Goal: Transaction & Acquisition: Book appointment/travel/reservation

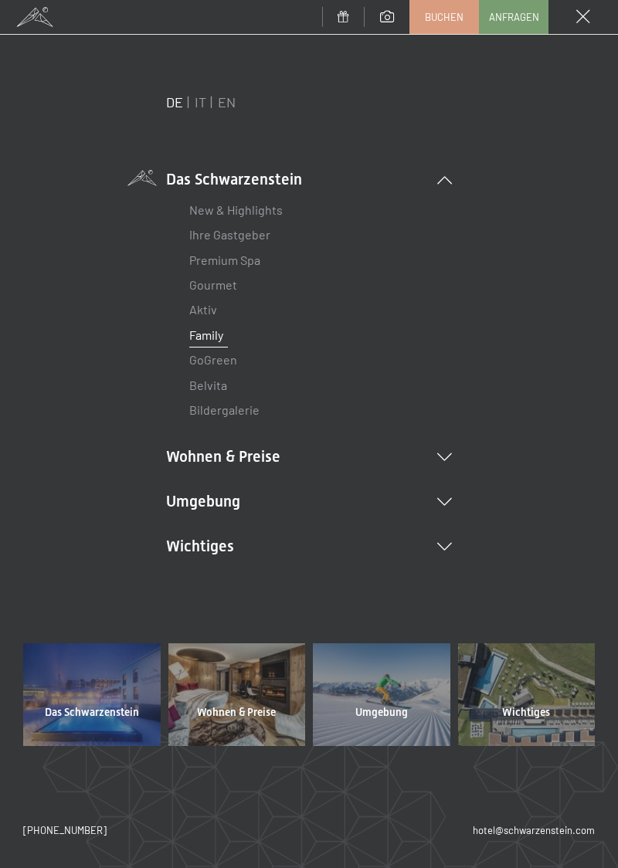
click at [262, 235] on link "Ihre Gastgeber" at bounding box center [229, 234] width 81 height 15
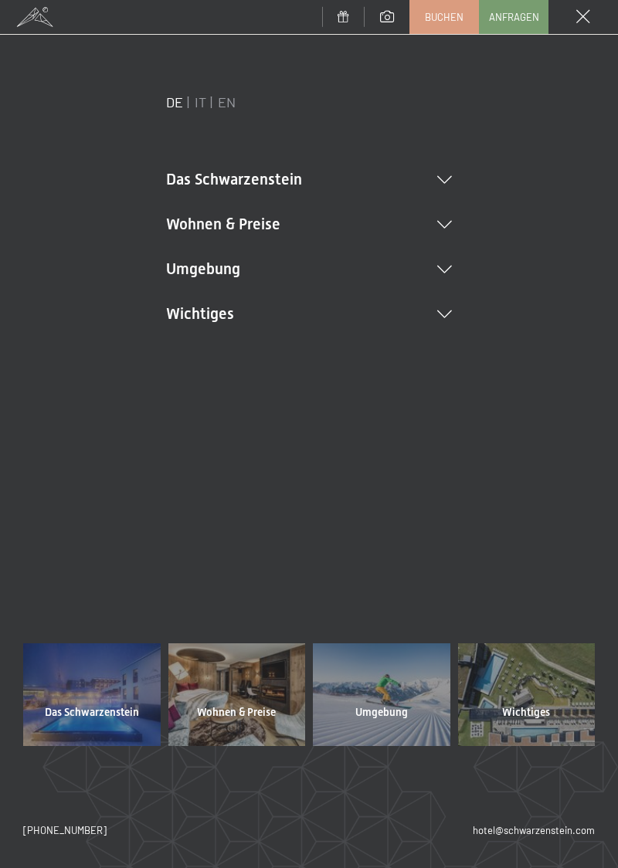
click at [253, 723] on div at bounding box center [236, 694] width 137 height 103
click at [247, 713] on span "Wohnen & Preise" at bounding box center [236, 712] width 79 height 15
click at [247, 695] on div at bounding box center [236, 694] width 137 height 103
click at [439, 178] on icon at bounding box center [444, 180] width 15 height 8
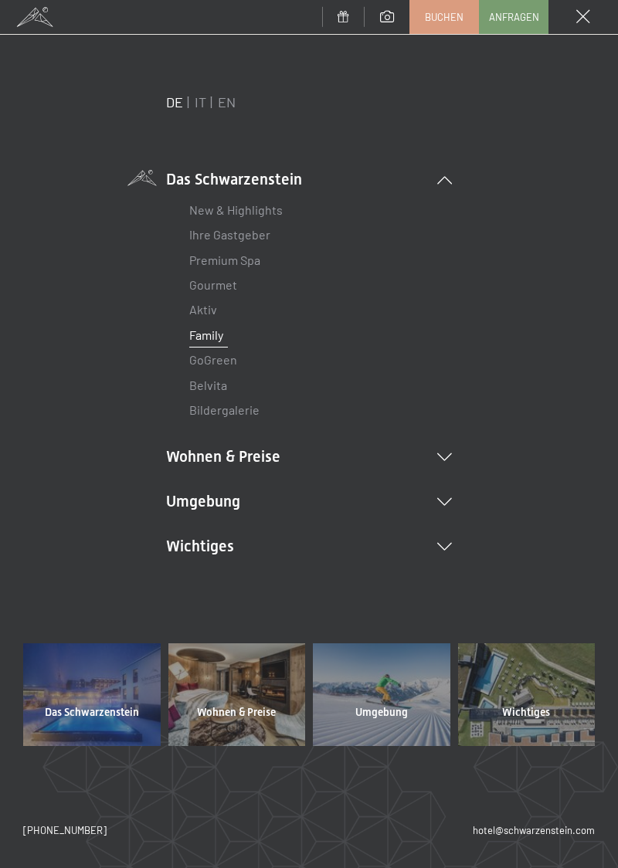
click at [445, 454] on icon at bounding box center [444, 457] width 15 height 8
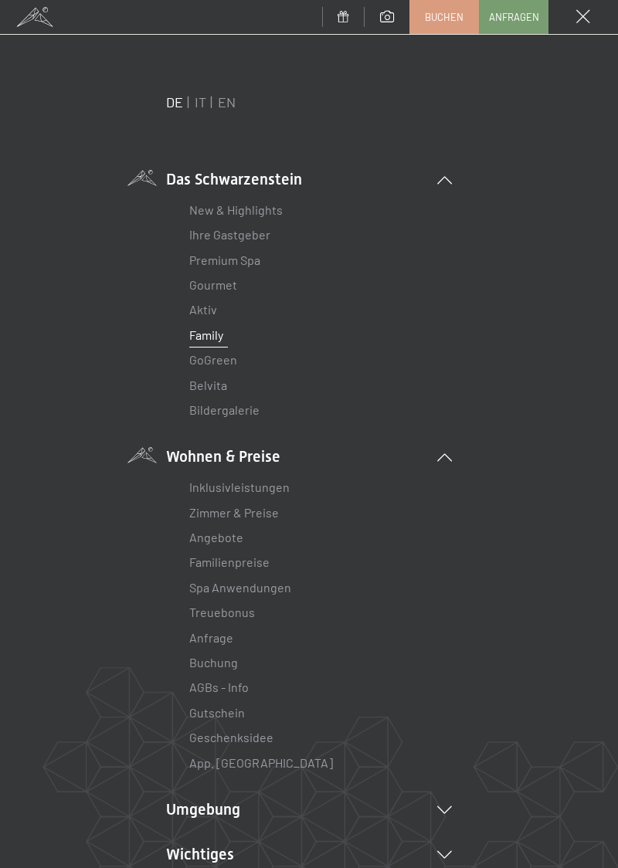
click at [263, 510] on link "Zimmer & Preise" at bounding box center [234, 512] width 90 height 15
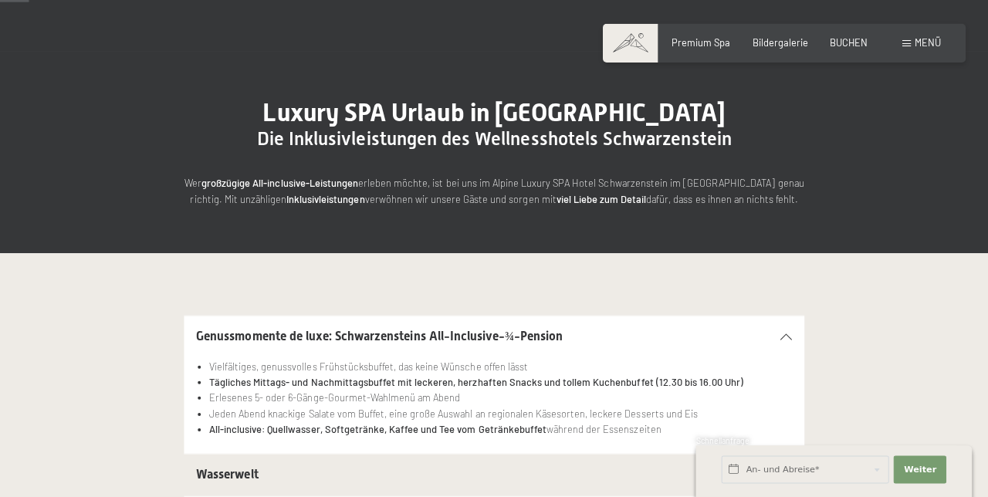
scroll to position [71, 0]
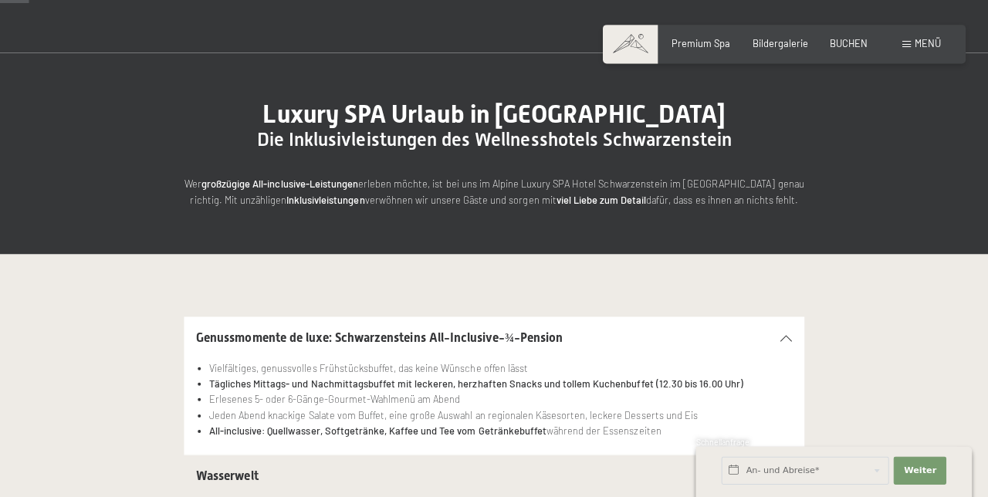
click at [617, 222] on div "Luxury SPA Urlaub in [GEOGRAPHIC_DATA] Die Inklusivleistungen des Wellnesshotel…" at bounding box center [494, 152] width 988 height 201
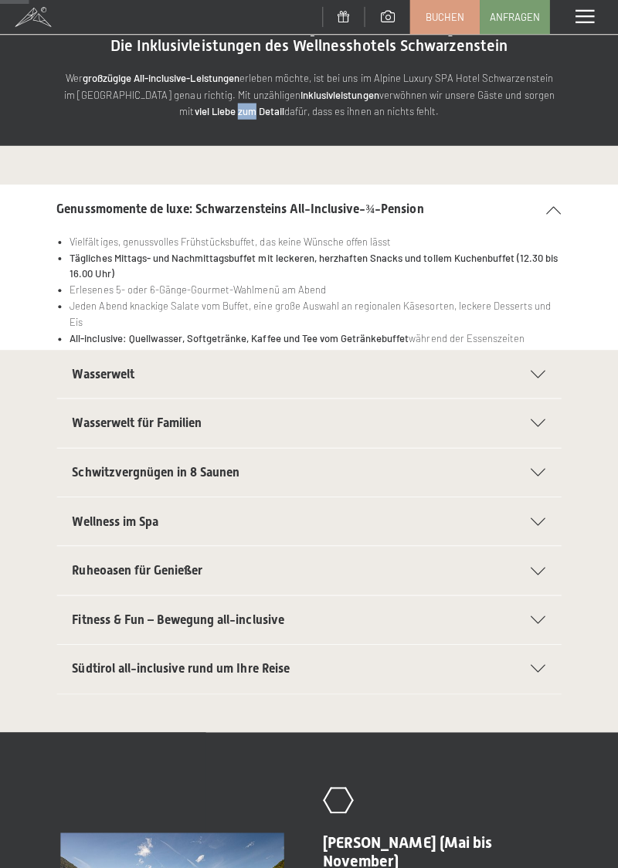
click at [104, 413] on span "Wasserwelt für Familien" at bounding box center [137, 420] width 129 height 15
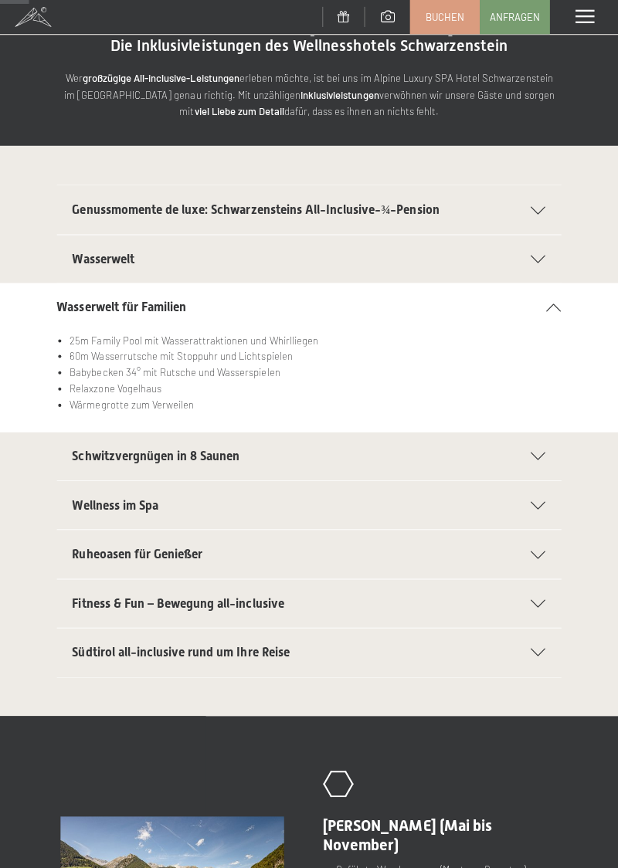
click at [556, 300] on div "Wasserwelt für Familien" at bounding box center [309, 306] width 502 height 48
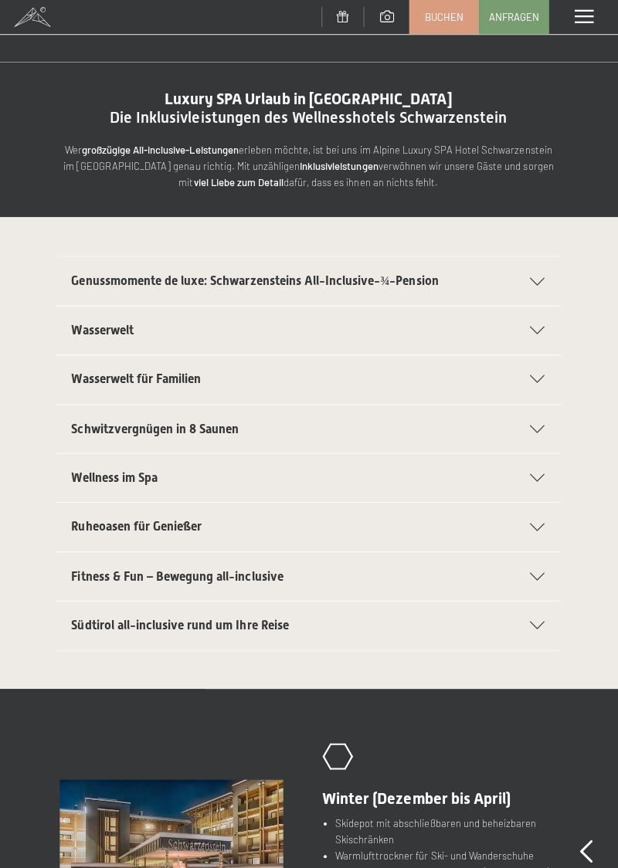
scroll to position [0, 0]
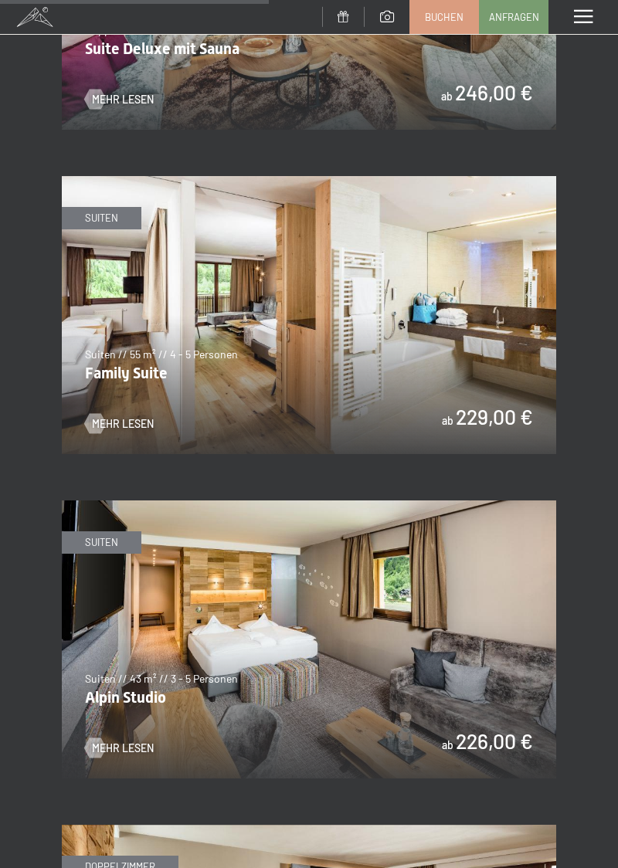
scroll to position [2526, 0]
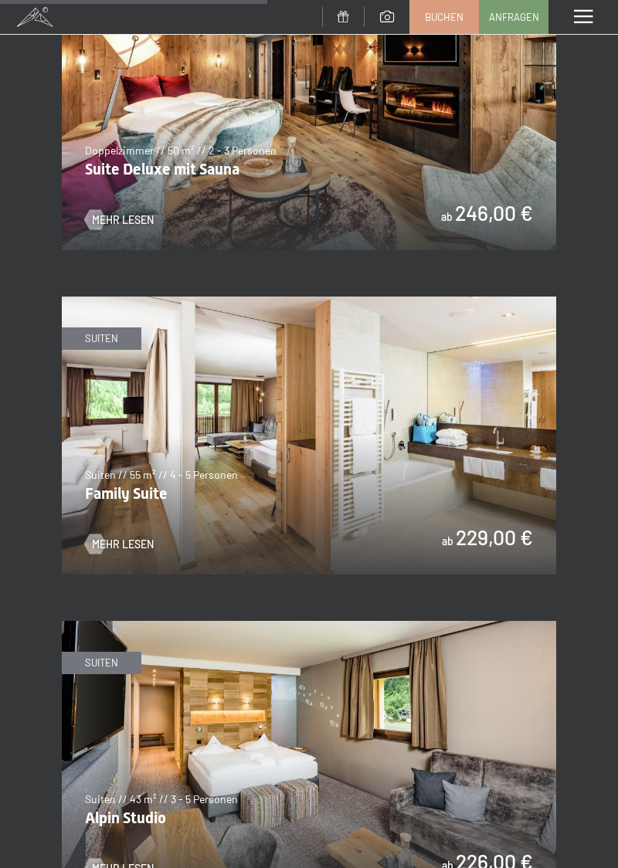
click at [397, 508] on img at bounding box center [309, 435] width 494 height 278
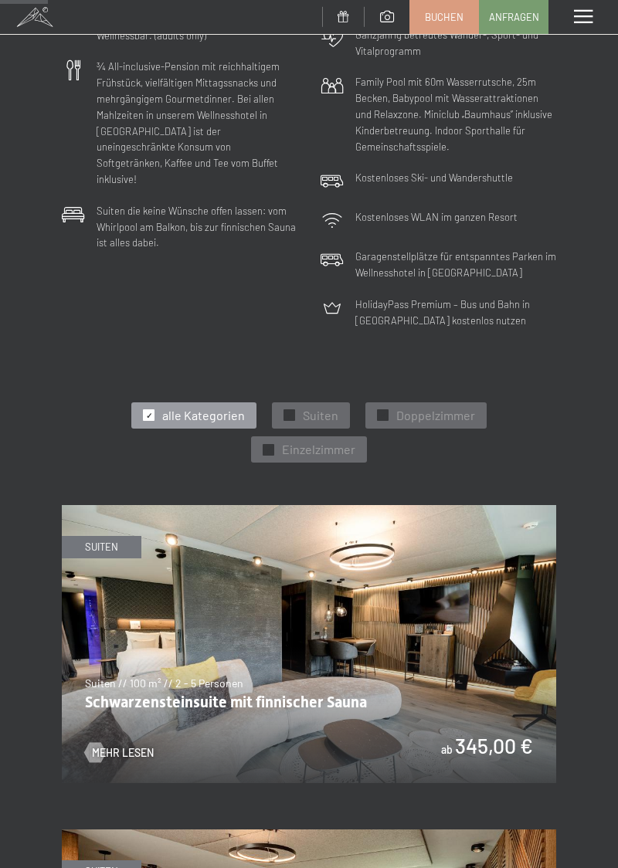
scroll to position [0, 0]
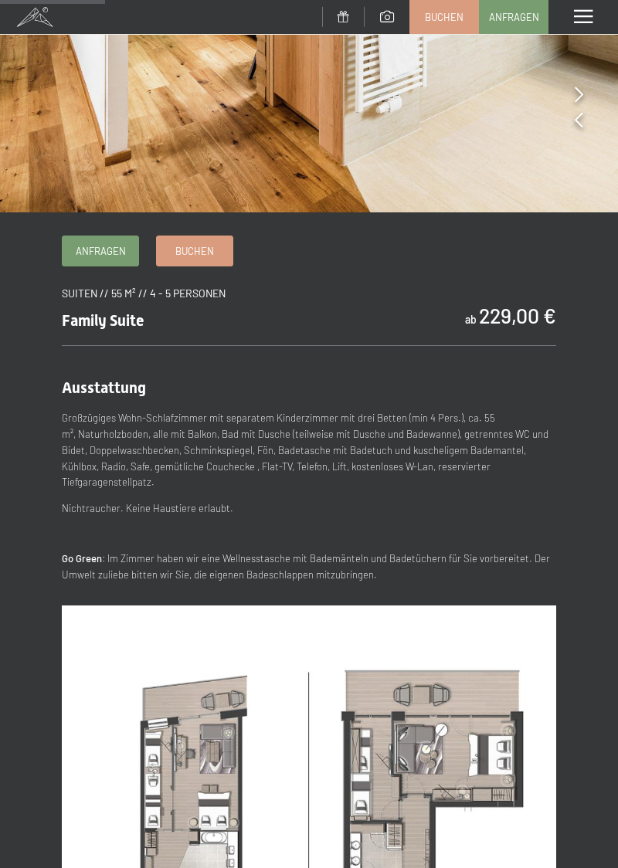
scroll to position [309, 0]
